Goal: Information Seeking & Learning: Learn about a topic

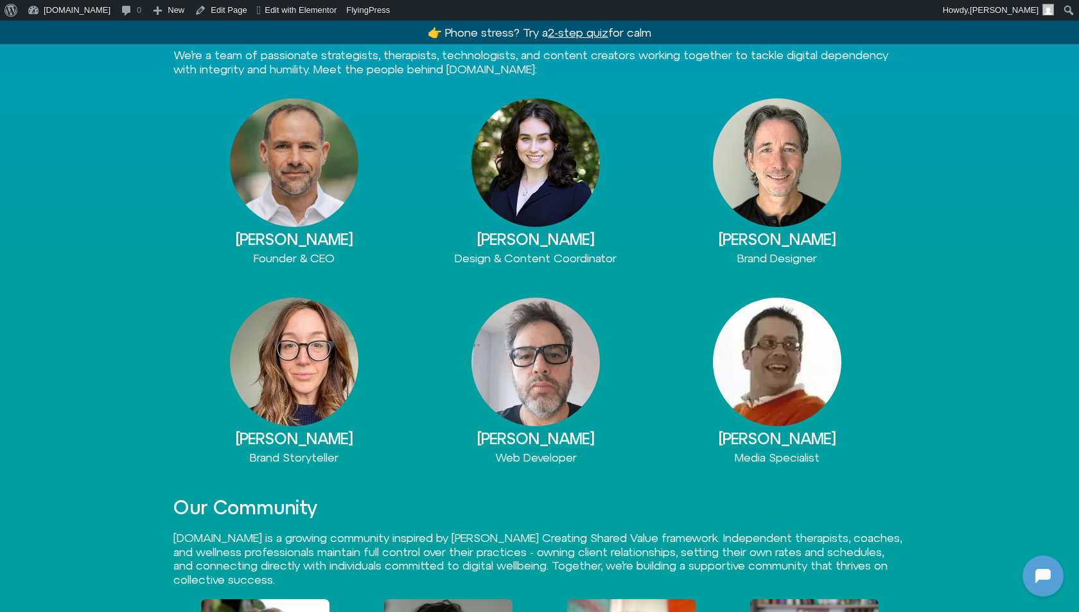
scroll to position [570, 0]
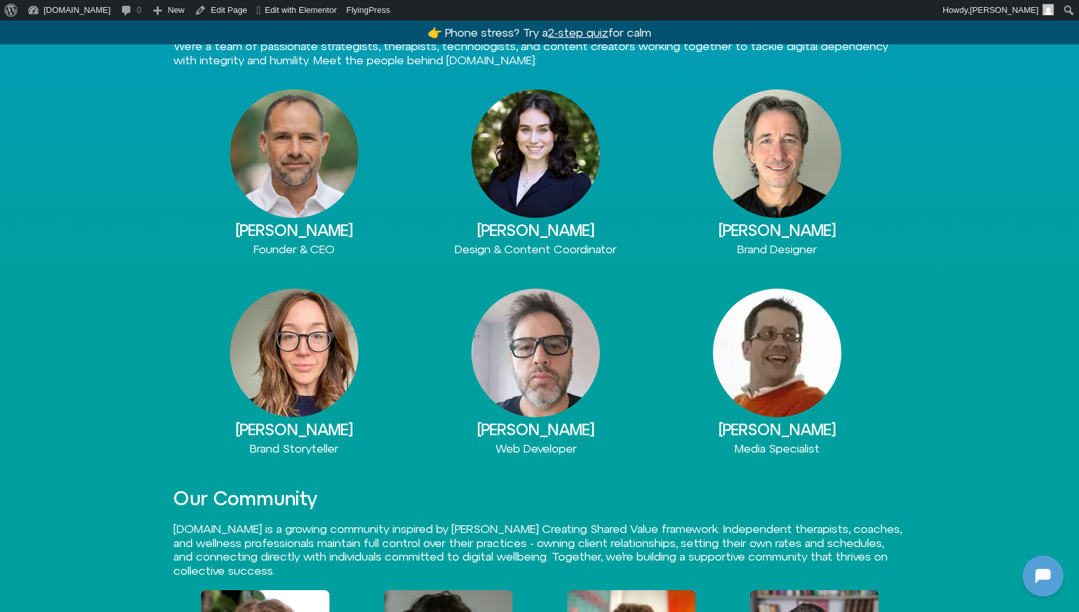
drag, startPoint x: 718, startPoint y: 431, endPoint x: 856, endPoint y: 430, distance: 138.1
click at [857, 430] on h3 "[PERSON_NAME]" at bounding box center [778, 429] width 242 height 17
click at [818, 430] on h3 "David Lonergan" at bounding box center [778, 429] width 242 height 17
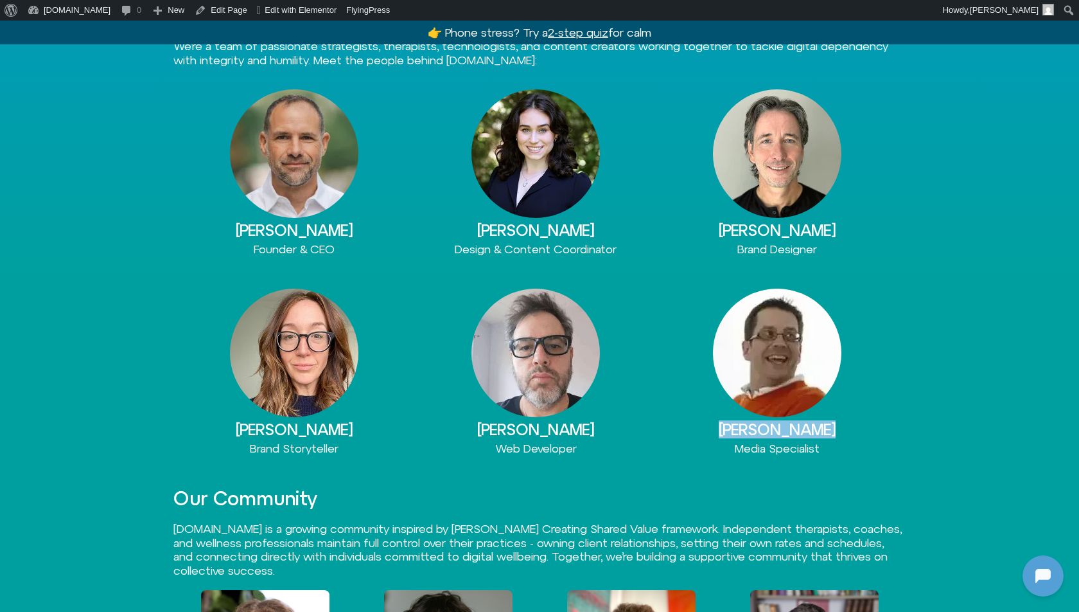
scroll to position [0, 0]
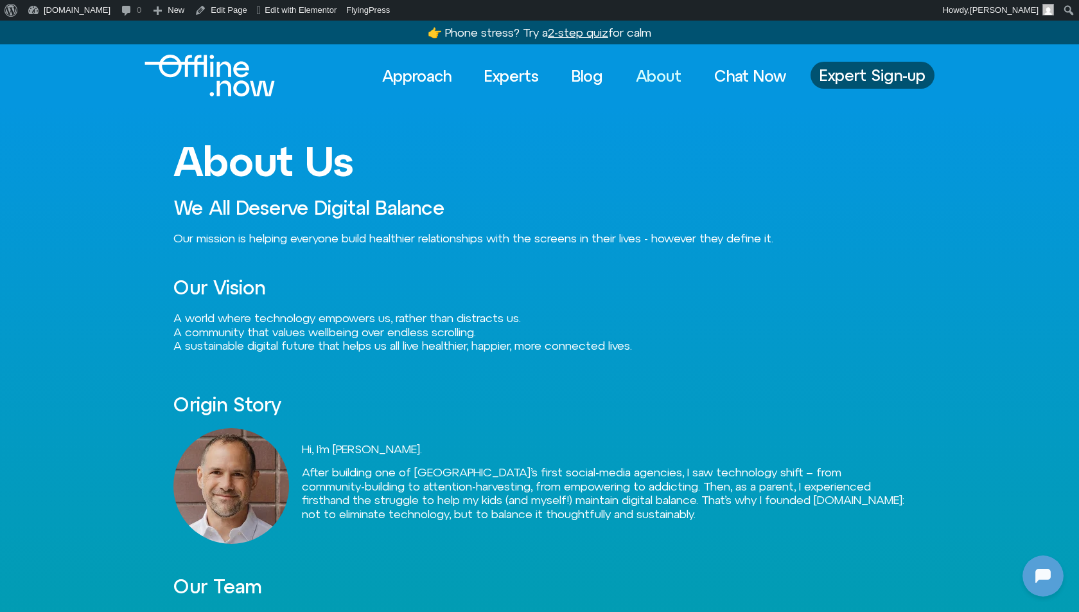
click at [234, 76] on img "Logo" at bounding box center [210, 76] width 130 height 42
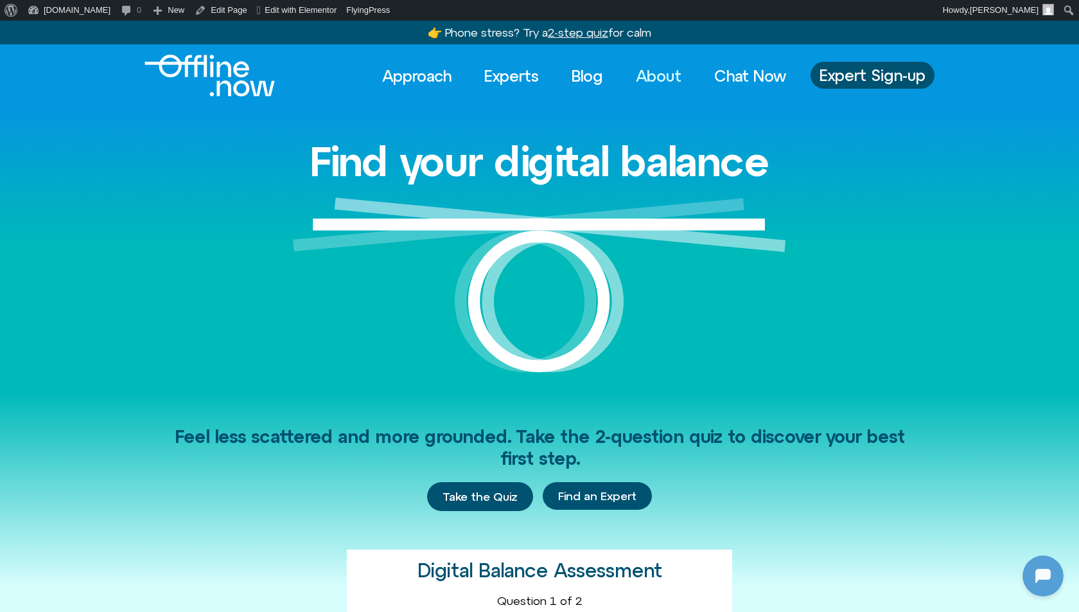
click at [646, 75] on link "About" at bounding box center [658, 76] width 69 height 28
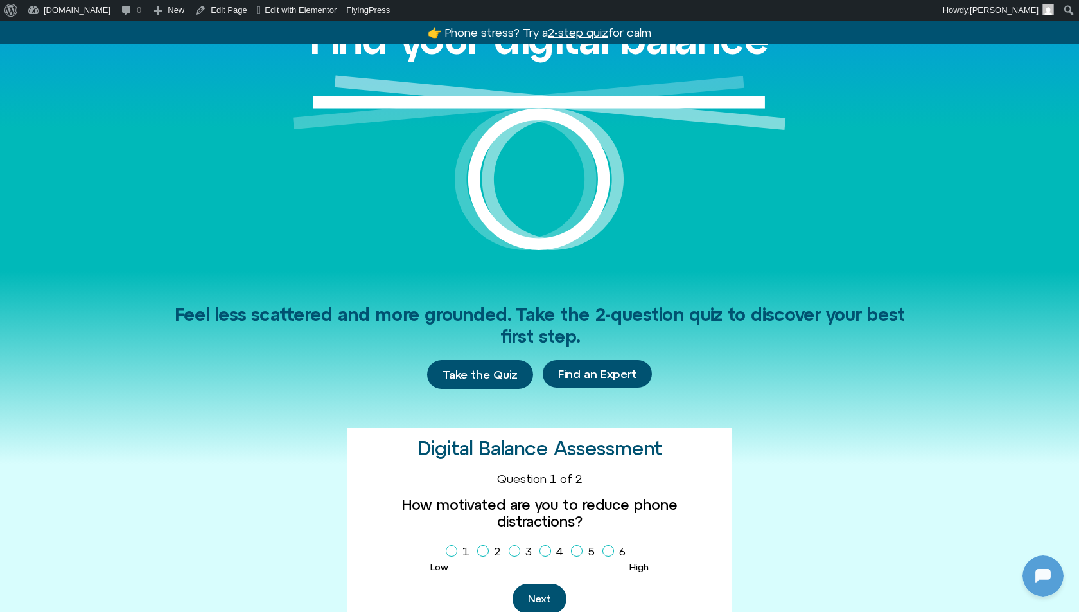
scroll to position [127, 0]
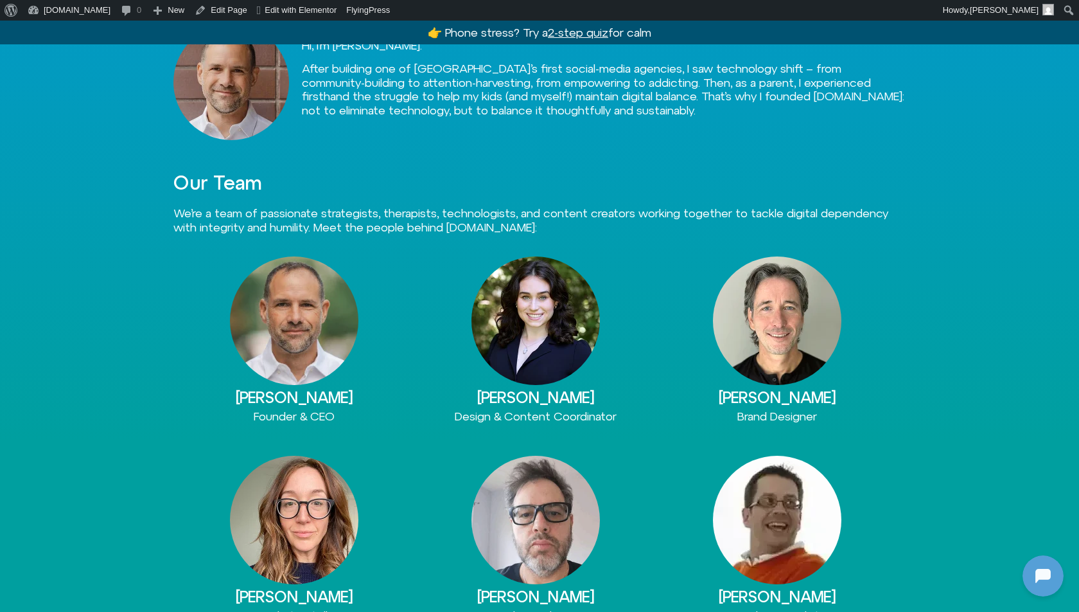
scroll to position [329, 0]
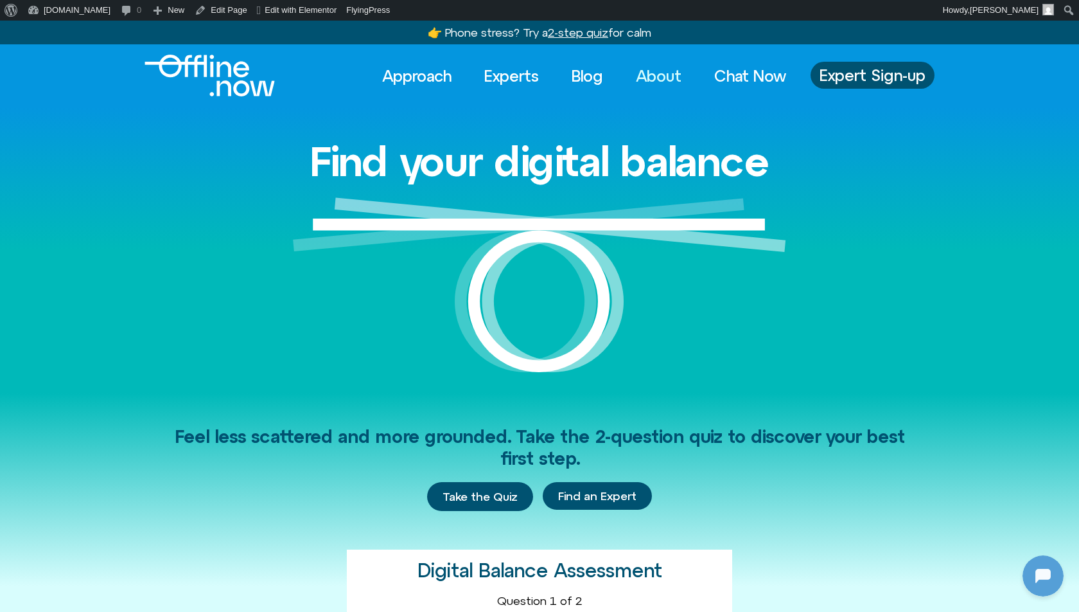
click at [650, 78] on link "About" at bounding box center [658, 76] width 69 height 28
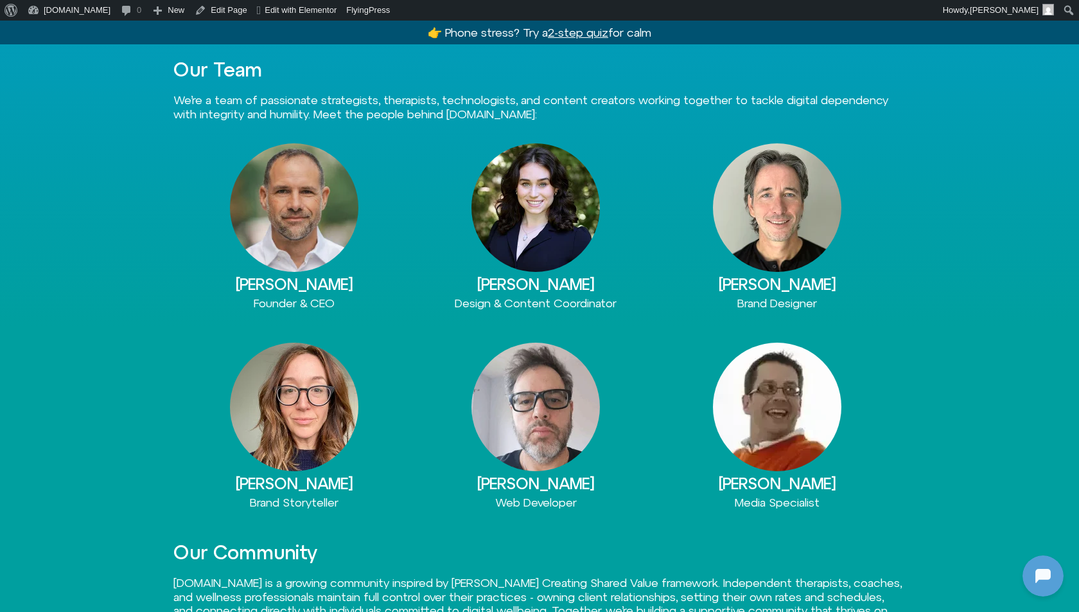
scroll to position [518, 0]
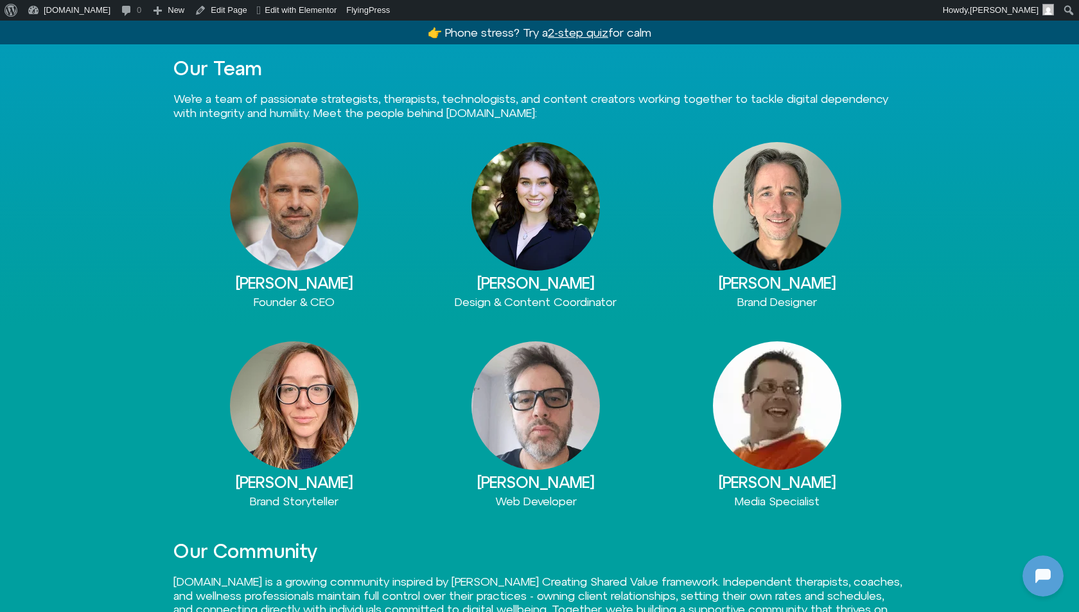
drag, startPoint x: 834, startPoint y: 475, endPoint x: 718, endPoint y: 474, distance: 116.3
click at [718, 474] on h3 "David Lonergan" at bounding box center [778, 481] width 242 height 17
copy h3 "David Lonergan"
drag, startPoint x: 705, startPoint y: 284, endPoint x: 863, endPoint y: 284, distance: 158.0
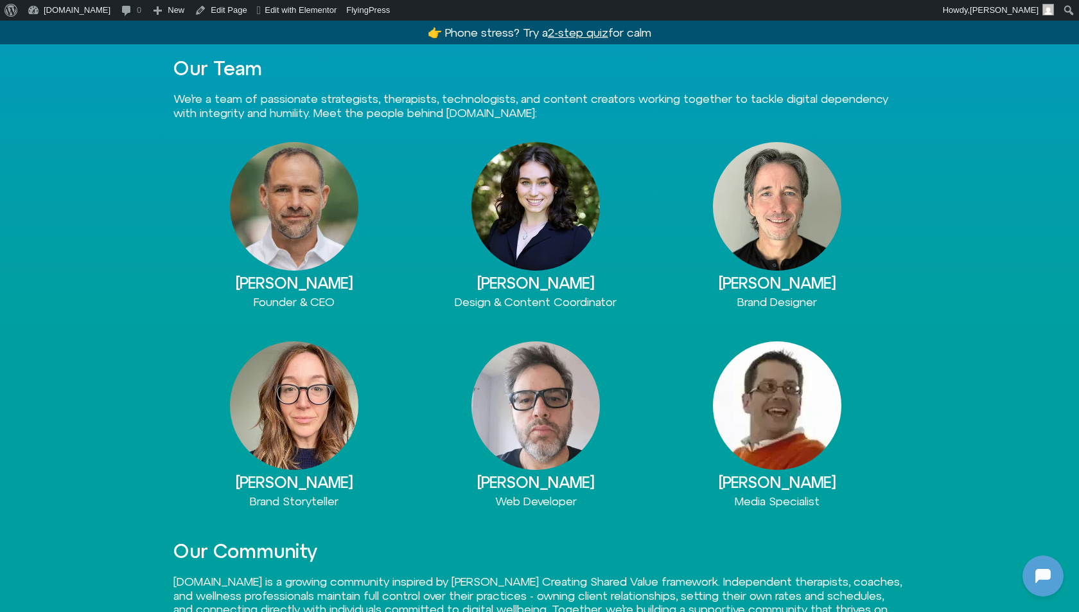
click at [864, 284] on h3 "Randall Van Gerwen" at bounding box center [778, 282] width 242 height 17
copy h3 "Randall Van Gerwen"
click at [566, 358] on img at bounding box center [536, 405] width 128 height 128
drag, startPoint x: 451, startPoint y: 301, endPoint x: 635, endPoint y: 300, distance: 183.7
click at [635, 300] on div "Design & Content Coordinator" at bounding box center [536, 302] width 242 height 14
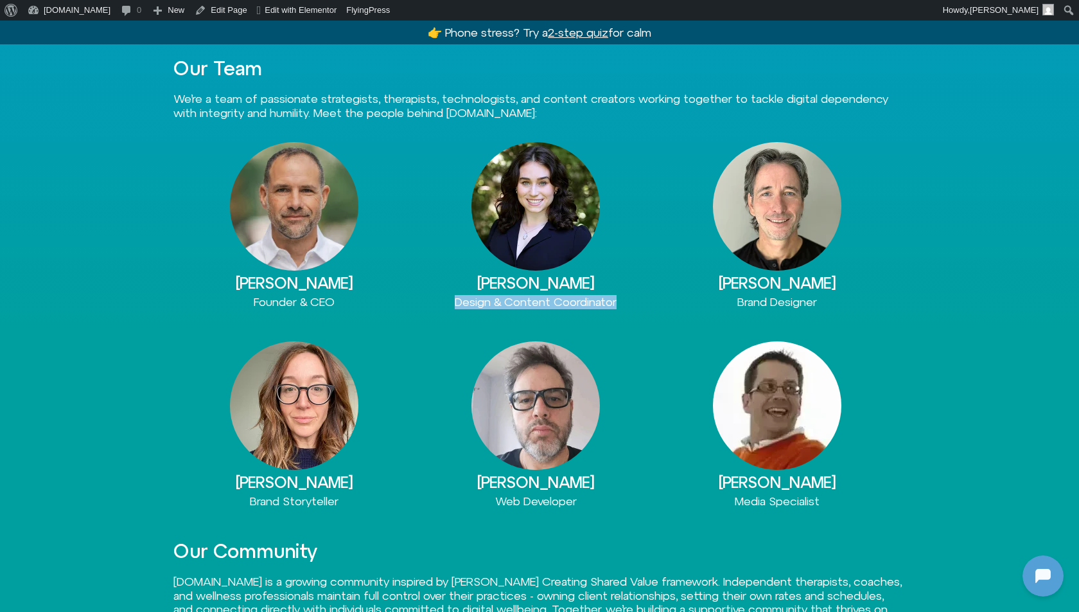
copy span "Design & Content Coordinator"
click at [491, 395] on img at bounding box center [536, 405] width 128 height 128
click at [267, 455] on img at bounding box center [294, 405] width 128 height 128
click at [252, 483] on h3 "Alex Furrer" at bounding box center [294, 481] width 242 height 17
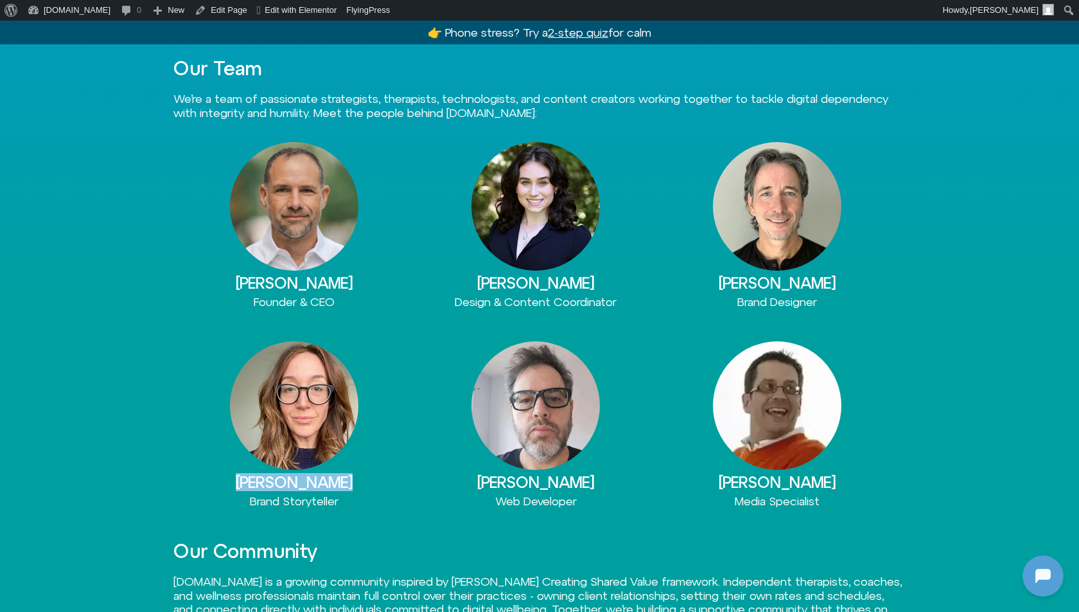
drag, startPoint x: 253, startPoint y: 483, endPoint x: 344, endPoint y: 483, distance: 91.2
click at [344, 483] on h3 "Alex Furrer" at bounding box center [294, 481] width 242 height 17
copy div "Alex Furrer"
click at [249, 491] on div "Alex Furrer Brand Storyteller" at bounding box center [294, 424] width 242 height 167
drag, startPoint x: 249, startPoint y: 494, endPoint x: 389, endPoint y: 495, distance: 140.7
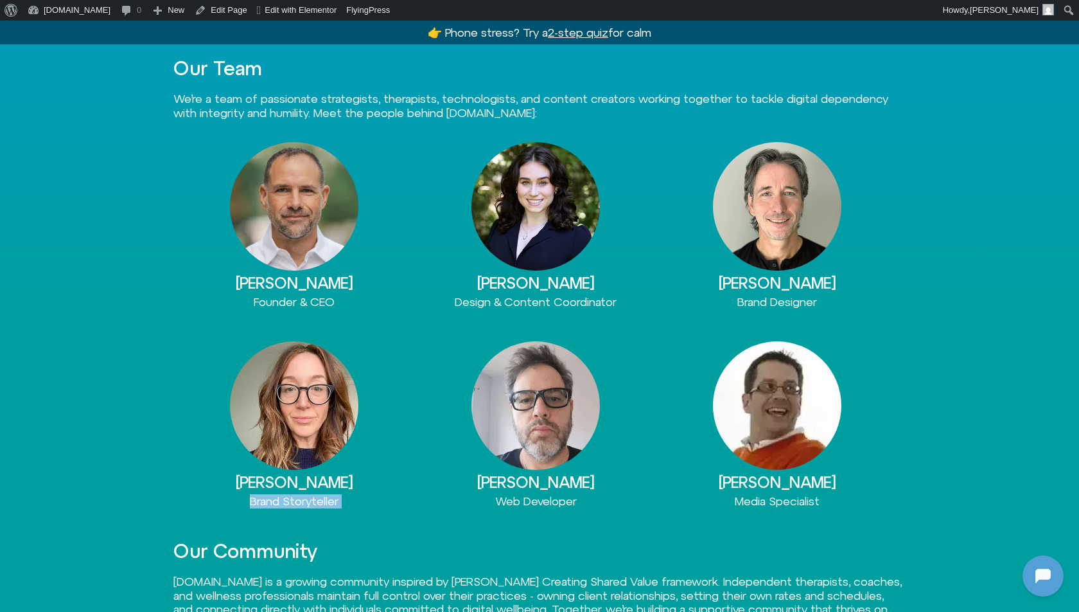
click at [389, 495] on div "Brand Storyteller" at bounding box center [294, 501] width 242 height 14
copy div "Brand Storyteller"
click at [260, 243] on img at bounding box center [294, 206] width 128 height 128
click at [495, 470] on div "Robert Henry Web Developer" at bounding box center [536, 424] width 242 height 167
drag, startPoint x: 473, startPoint y: 479, endPoint x: 602, endPoint y: 477, distance: 129.1
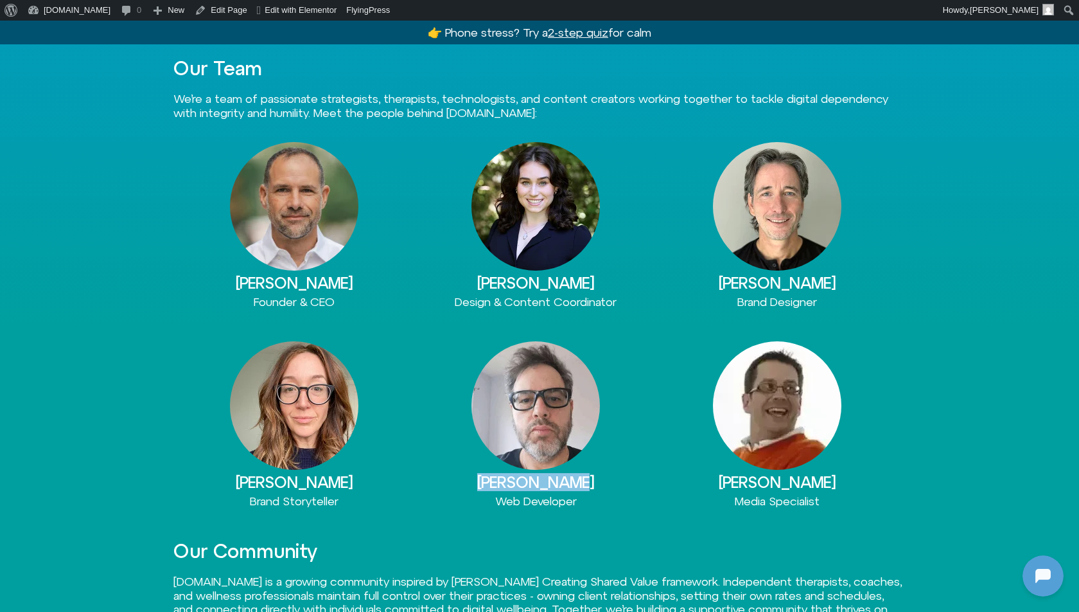
click at [604, 478] on h3 "Robert Henry" at bounding box center [536, 481] width 242 height 17
copy h3 "Robert Henry"
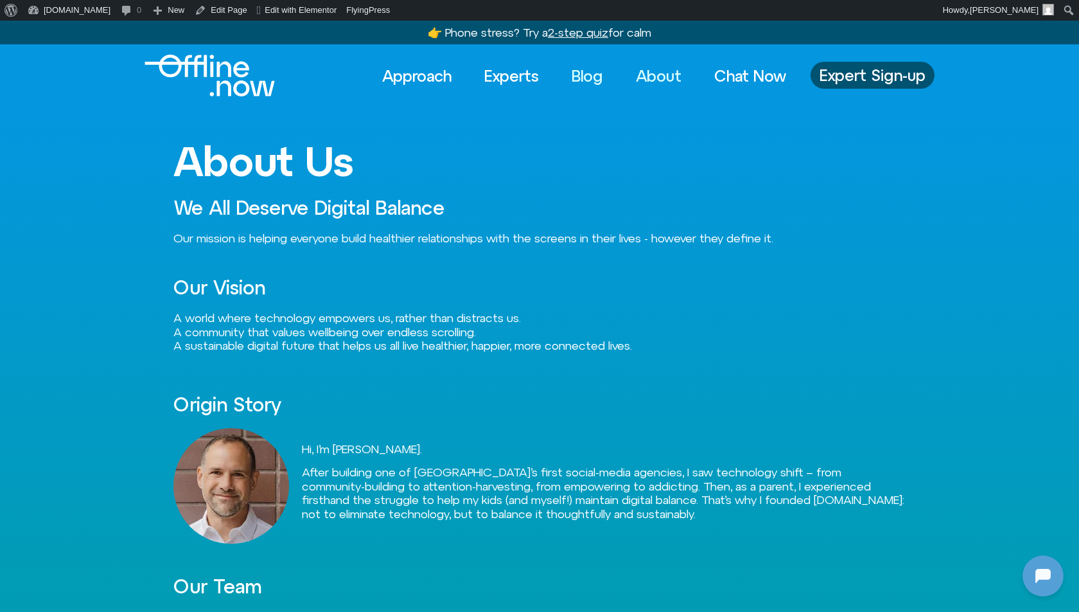
click at [560, 82] on link "Blog" at bounding box center [587, 76] width 55 height 28
click at [595, 82] on link "Blog" at bounding box center [587, 76] width 55 height 28
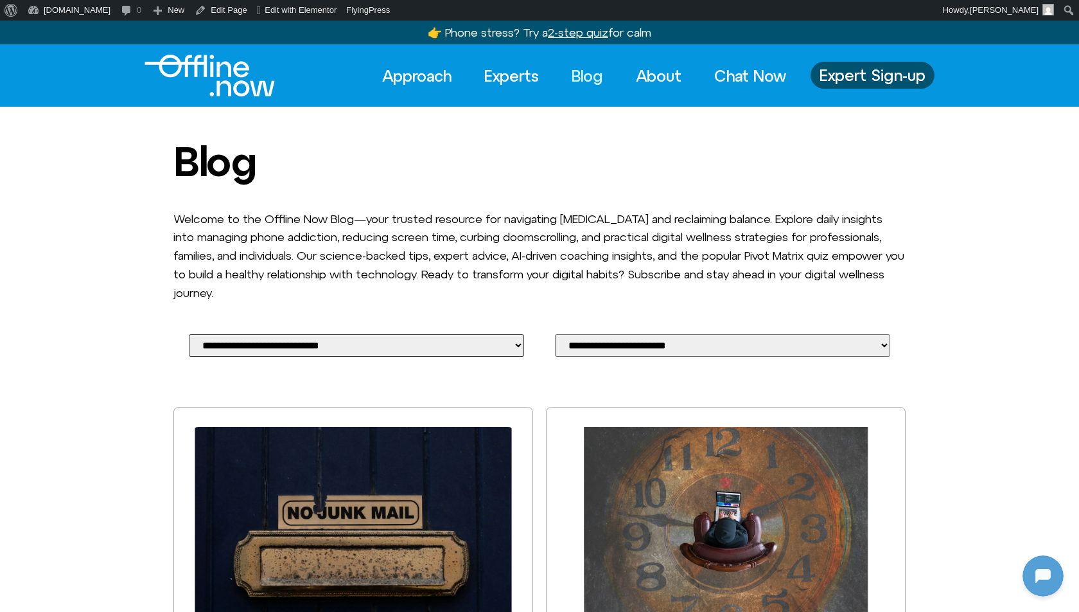
click at [464, 339] on select "**********" at bounding box center [356, 345] width 335 height 22
select select "**********"
click at [189, 334] on select "**********" at bounding box center [356, 345] width 335 height 22
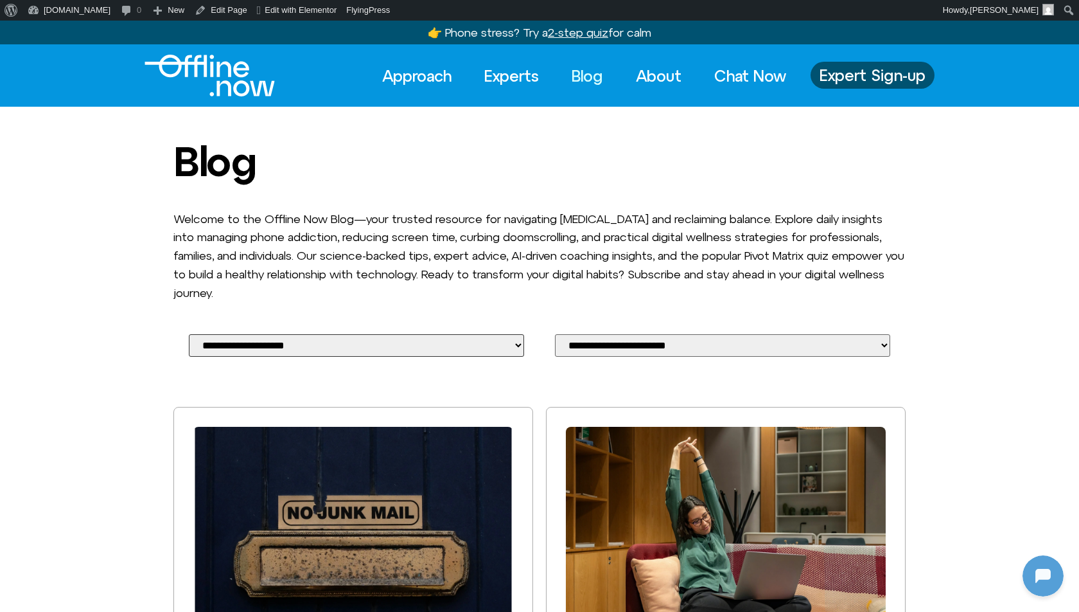
click at [482, 342] on select "**********" at bounding box center [356, 345] width 335 height 22
select select "Work-Life Balance (4)"
click at [189, 334] on select "**********" at bounding box center [356, 345] width 335 height 22
click at [666, 344] on div "**********" at bounding box center [722, 345] width 335 height 22
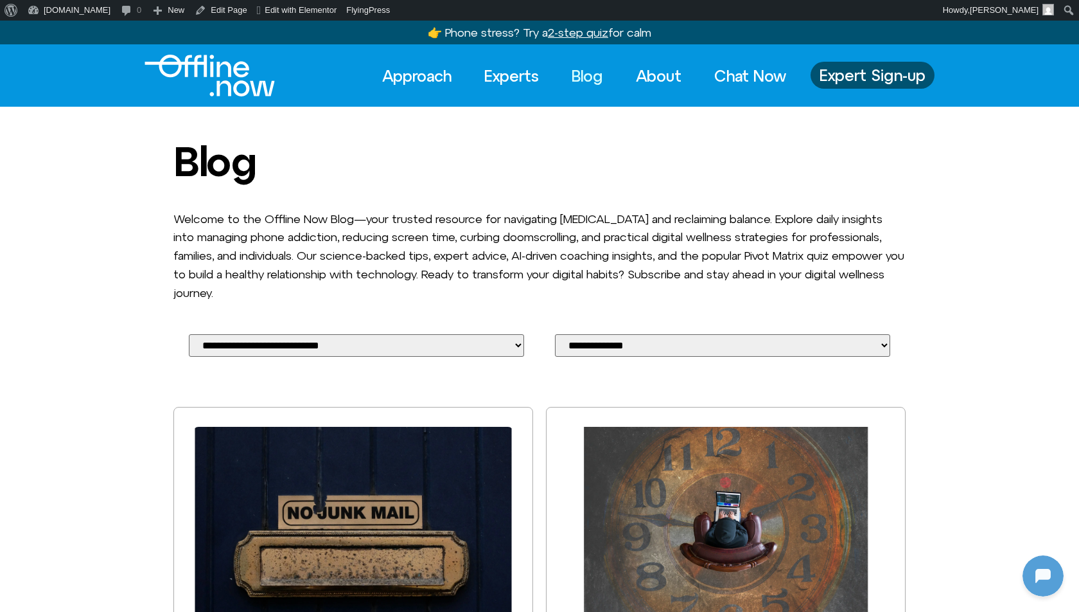
click at [555, 334] on select "**********" at bounding box center [722, 345] width 335 height 22
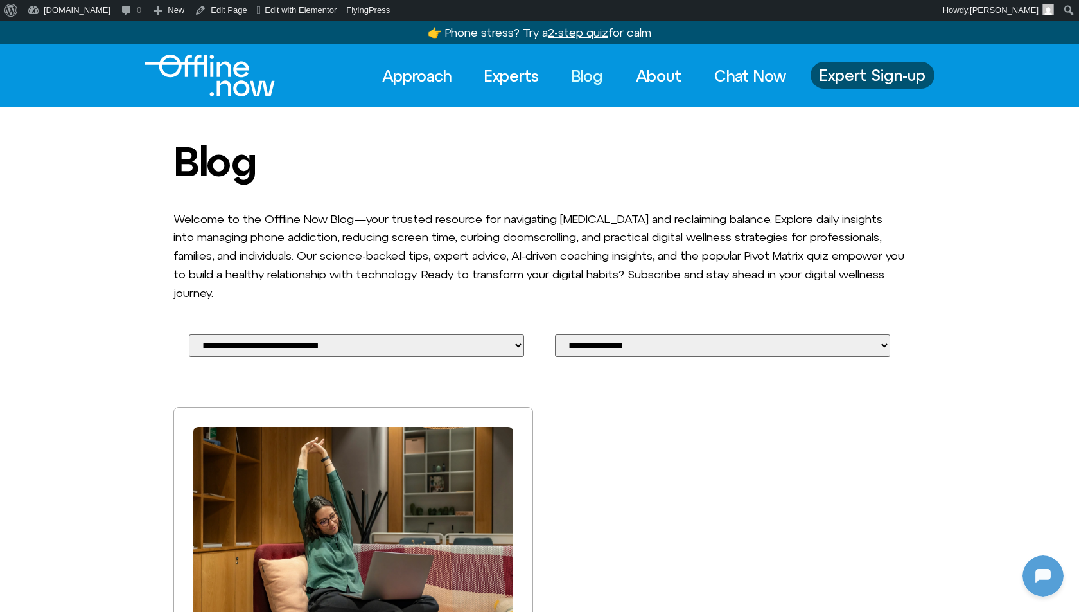
click at [703, 345] on select "**********" at bounding box center [722, 345] width 335 height 22
select select "**********"
click at [555, 334] on select "**********" at bounding box center [722, 345] width 335 height 22
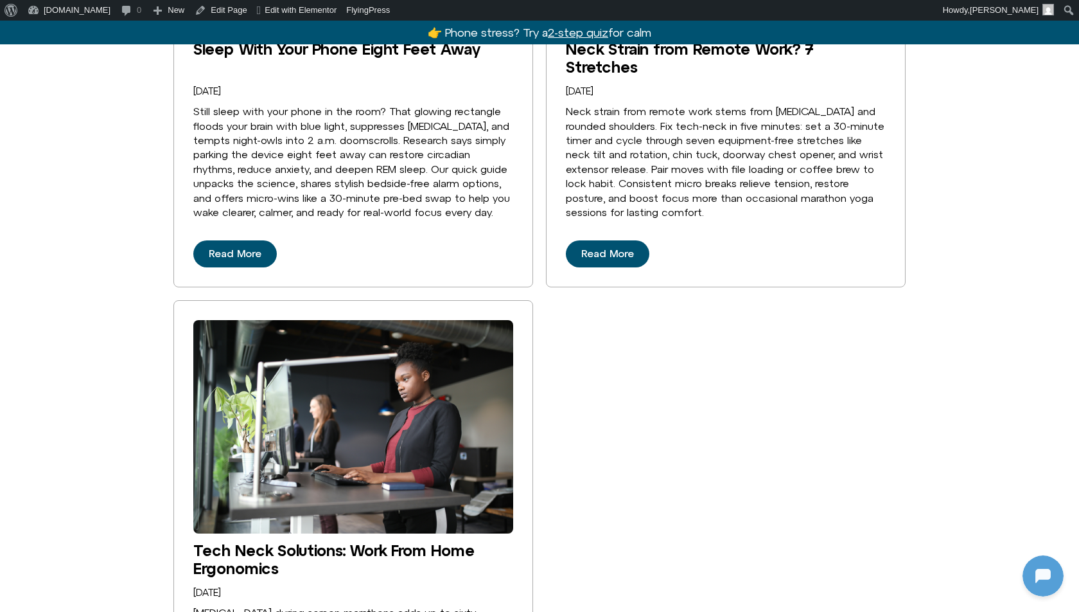
scroll to position [369, 0]
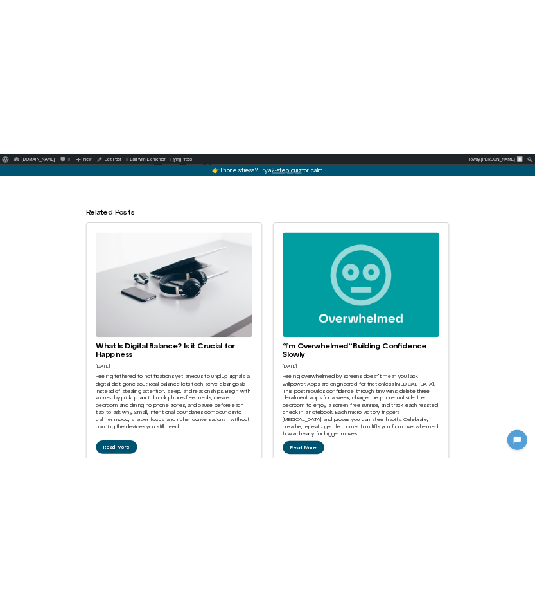
scroll to position [2121, 0]
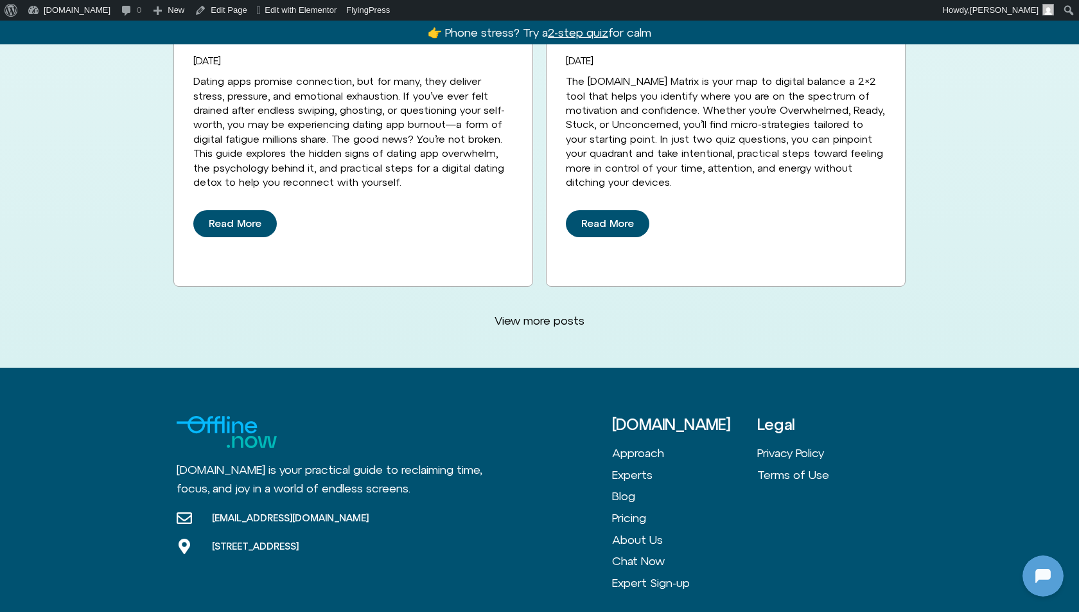
scroll to position [3518, 0]
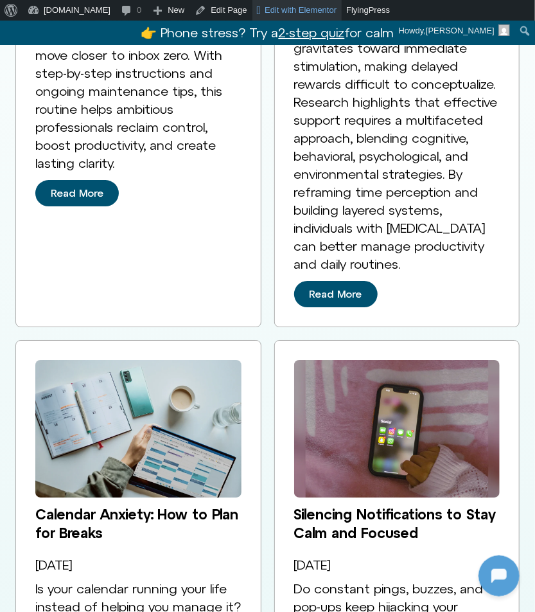
scroll to position [2915, 0]
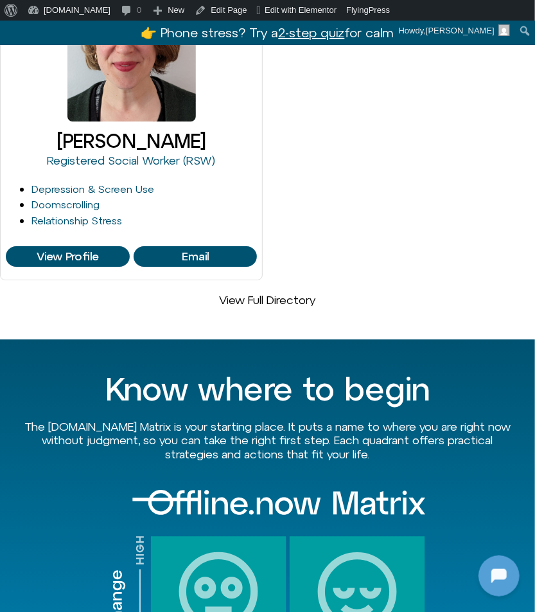
scroll to position [1513, 0]
